Goal: Task Accomplishment & Management: Manage account settings

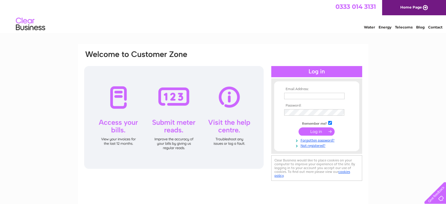
type input "info@flowerboxstalbans.co.uk"
click at [315, 133] on input "submit" at bounding box center [316, 131] width 36 height 8
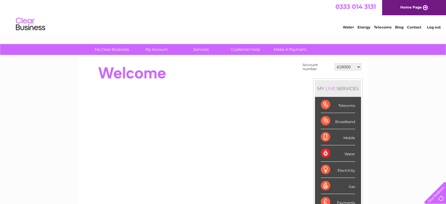
click at [350, 65] on select "418000 448708 30286171" at bounding box center [347, 66] width 27 height 7
select select "30286171"
click at [334, 63] on select "418000 448708 30286171" at bounding box center [347, 66] width 27 height 7
click at [154, 51] on link "My Account" at bounding box center [156, 49] width 48 height 11
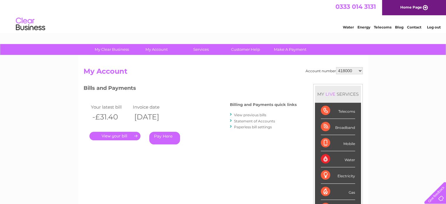
click at [345, 72] on select "418000 448708 30286171" at bounding box center [349, 70] width 27 height 7
select select "30286171"
click at [336, 67] on select "418000 448708 30286171" at bounding box center [349, 70] width 27 height 7
